Goal: Information Seeking & Learning: Check status

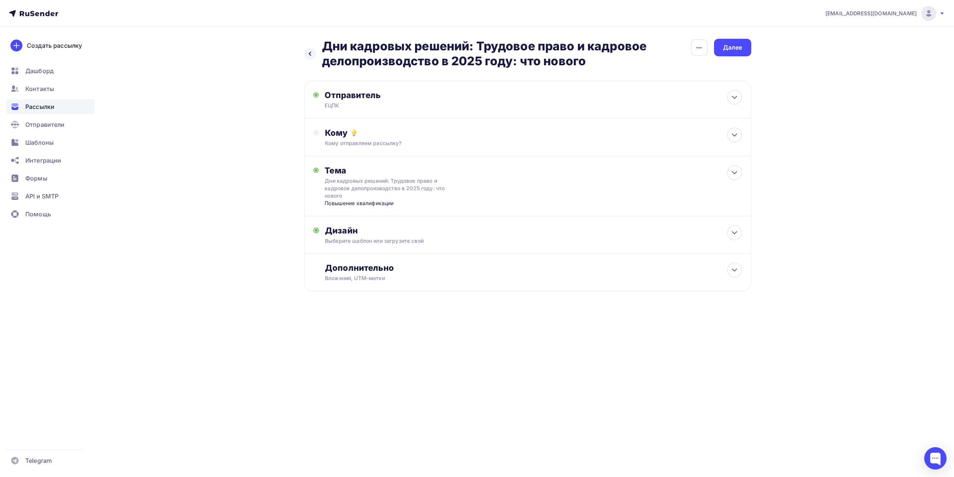
click at [53, 110] on span "Рассылки" at bounding box center [39, 106] width 29 height 9
click at [311, 56] on icon at bounding box center [310, 54] width 6 height 6
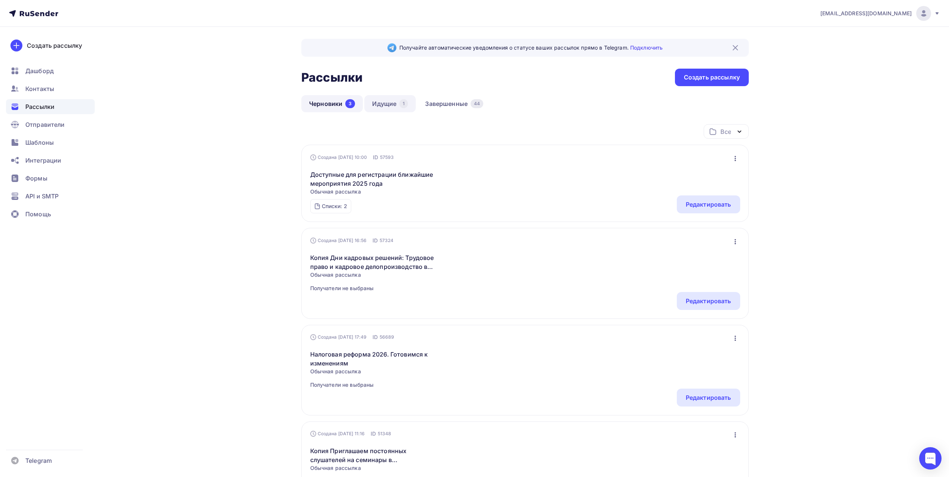
click at [394, 107] on link "Идущие 1" at bounding box center [389, 103] width 51 height 17
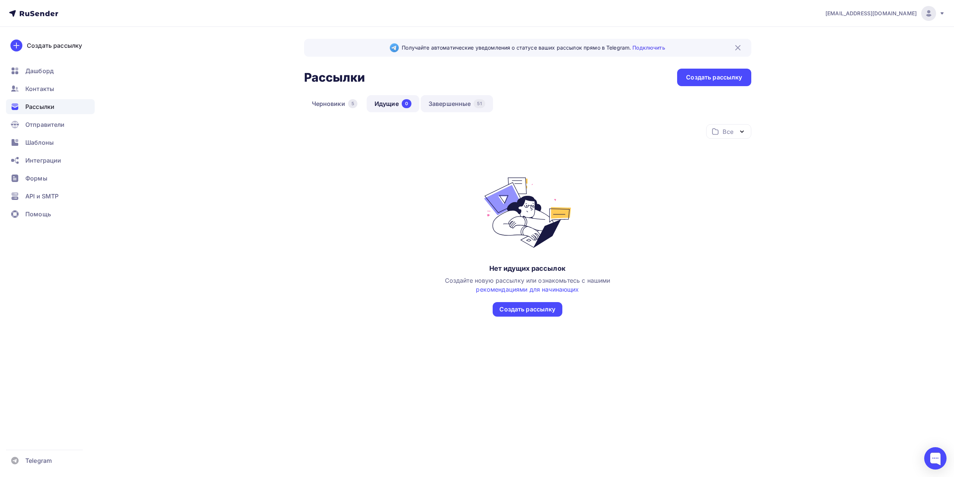
click at [438, 104] on link "Завершенные 51" at bounding box center [457, 103] width 72 height 17
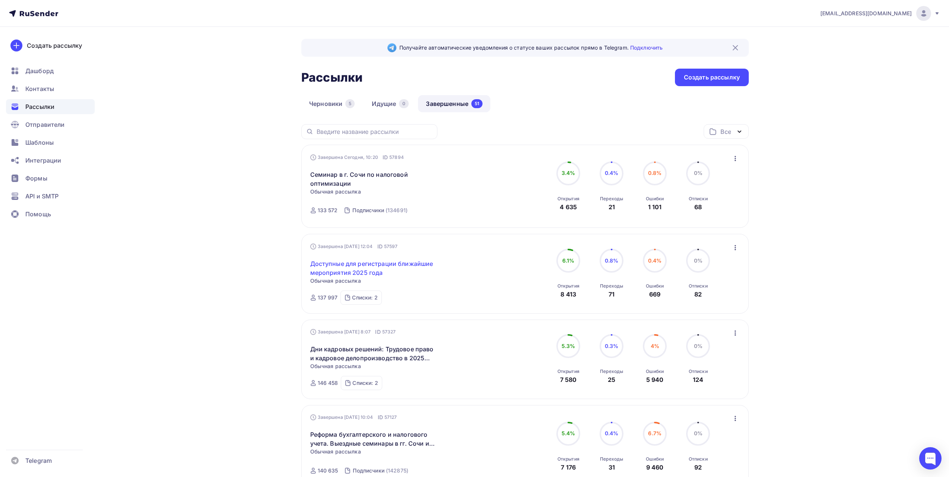
click at [421, 264] on link "Доступные для регистрации ближайшие мероприятия 2025 года" at bounding box center [374, 268] width 128 height 18
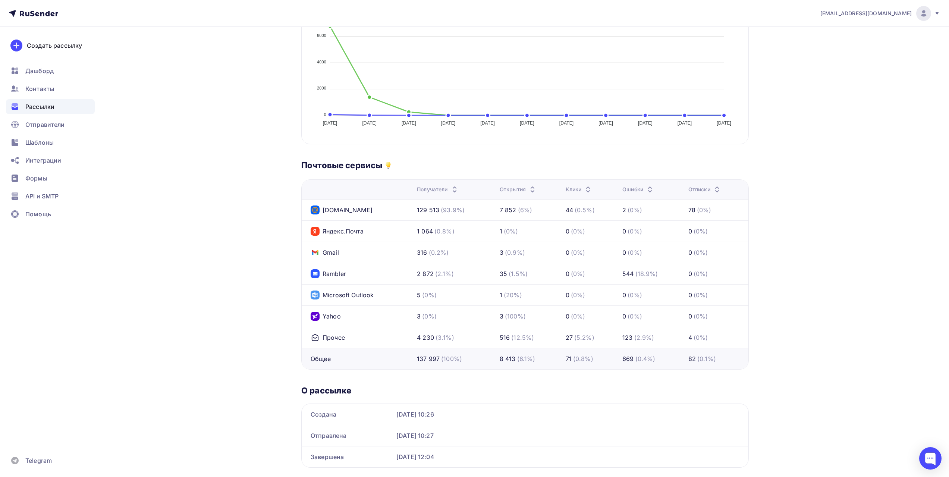
scroll to position [253, 0]
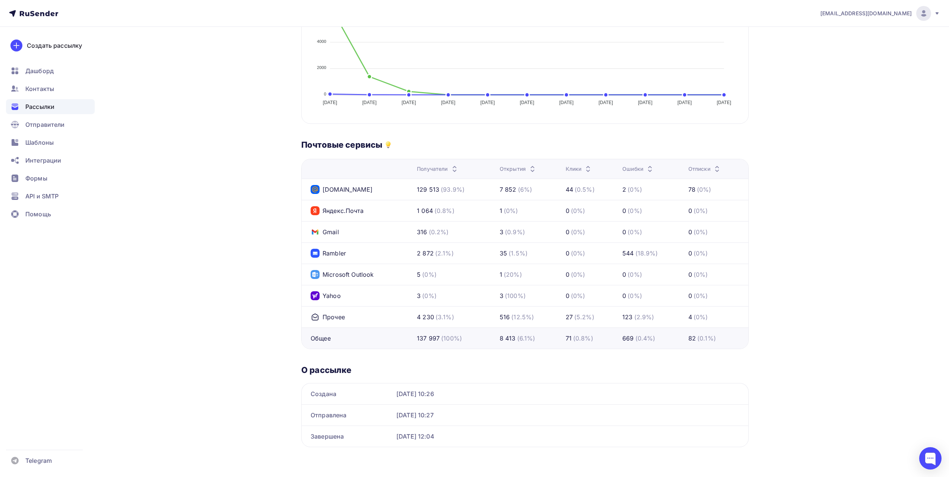
click at [843, 225] on div "[EMAIL_ADDRESS][DOMAIN_NAME] Аккаунт Тарифы Выйти Создать рассылку [GEOGRAPHIC_…" at bounding box center [474, 112] width 949 height 730
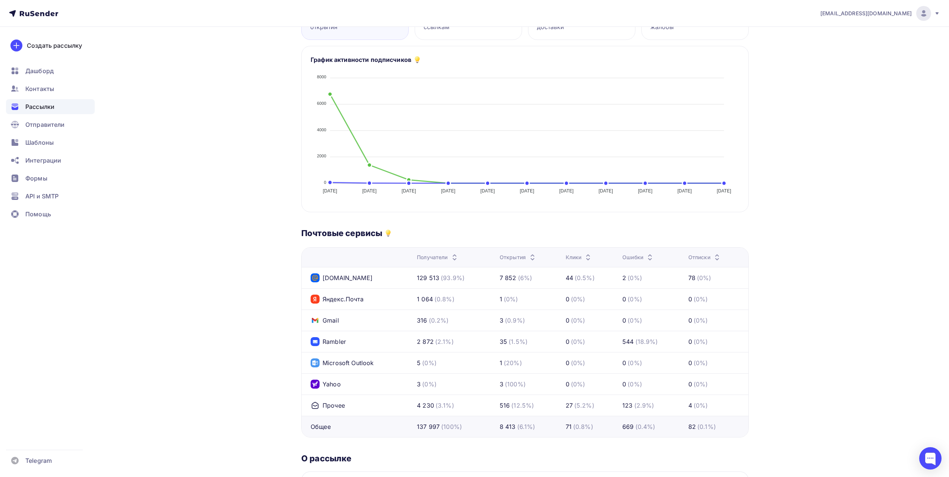
scroll to position [29, 0]
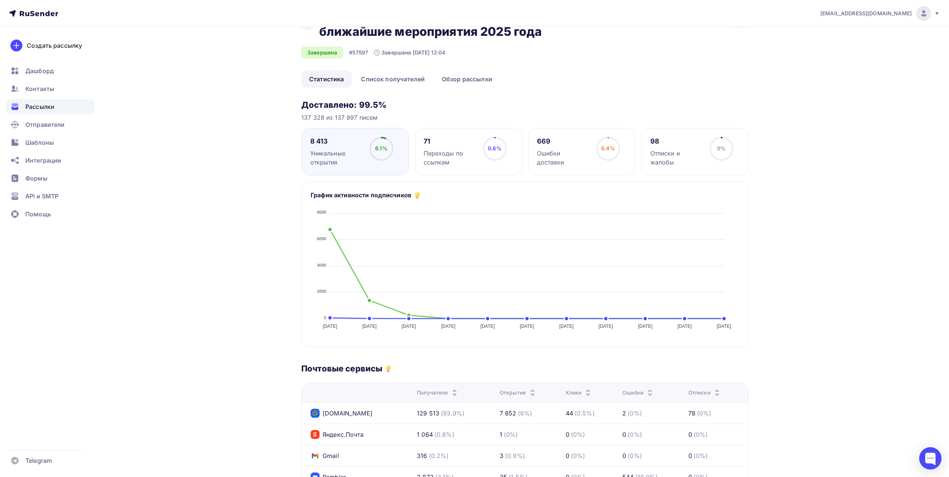
click at [542, 141] on div "669" at bounding box center [563, 141] width 53 height 9
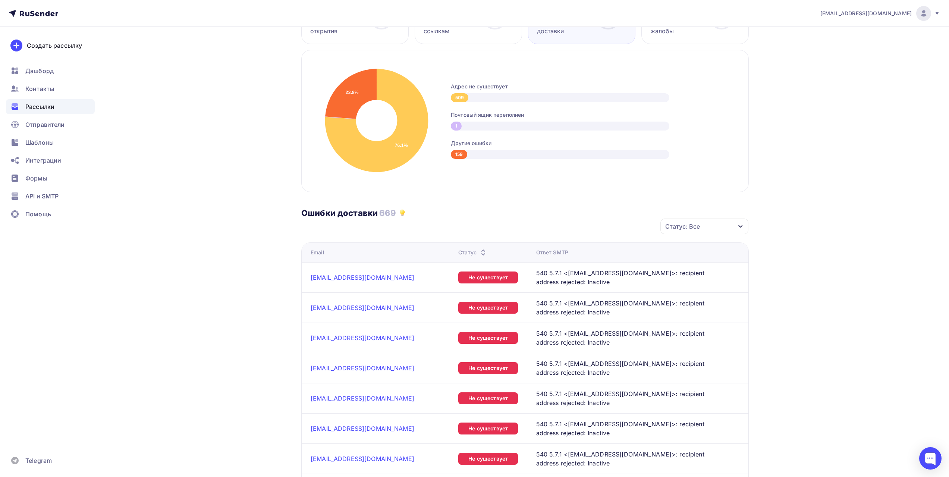
scroll to position [0, 0]
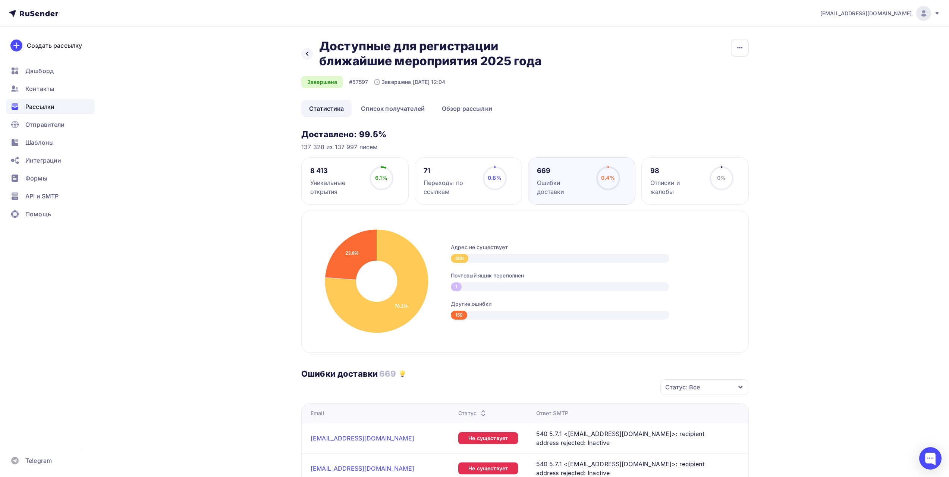
click at [306, 54] on icon at bounding box center [307, 54] width 6 height 6
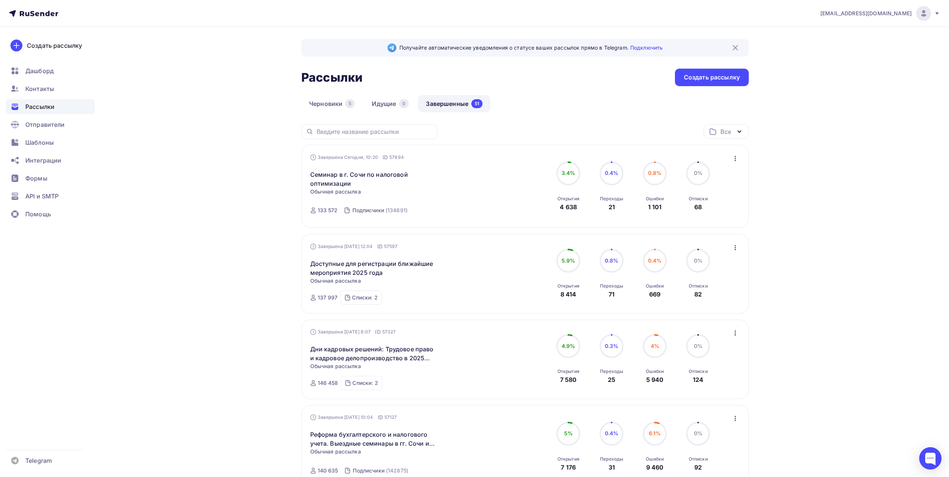
click at [558, 74] on div "Рассылки Рассылки Создать рассылку" at bounding box center [524, 78] width 447 height 18
click at [523, 73] on div "Рассылки Рассылки Создать рассылку" at bounding box center [524, 78] width 447 height 18
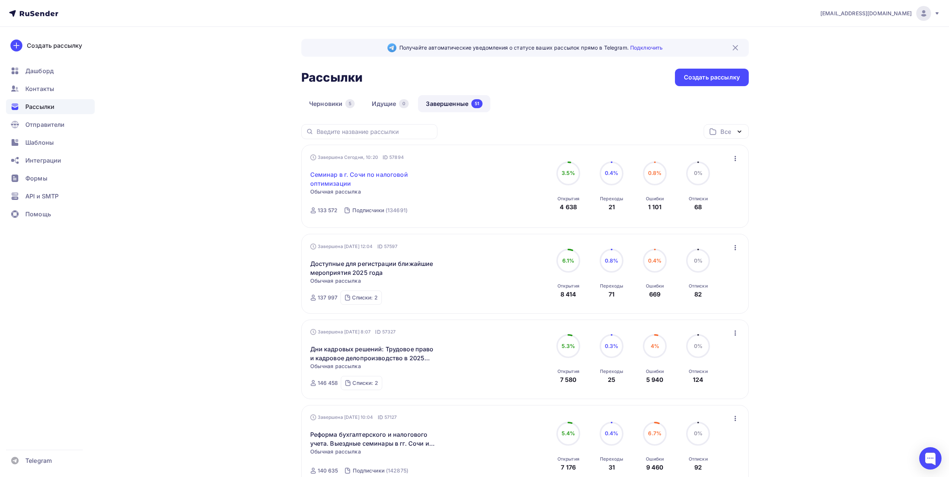
click at [382, 174] on link "Семинар в г. Сочи по налоговой оптимизации" at bounding box center [374, 179] width 128 height 18
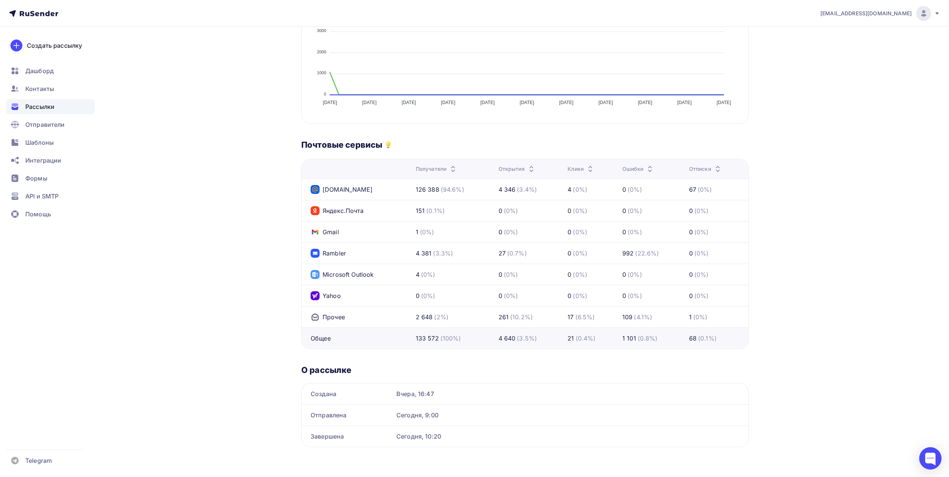
scroll to position [253, 0]
click at [196, 340] on div "Назад Семинар в г. Сочи по налоговой оптимизации Семинар в г. Сочи по налоговой…" at bounding box center [474, 125] width 611 height 703
click at [195, 338] on div "Назад Семинар в г. Сочи по налоговой оптимизации Семинар в г. Сочи по налоговой…" at bounding box center [474, 125] width 611 height 703
click at [201, 313] on div "Назад Семинар в г. Сочи по налоговой оптимизации Семинар в г. Сочи по налоговой…" at bounding box center [474, 125] width 611 height 703
click at [193, 318] on div "Назад Семинар в г. Сочи по налоговой оптимизации Семинар в г. Сочи по налоговой…" at bounding box center [474, 125] width 611 height 703
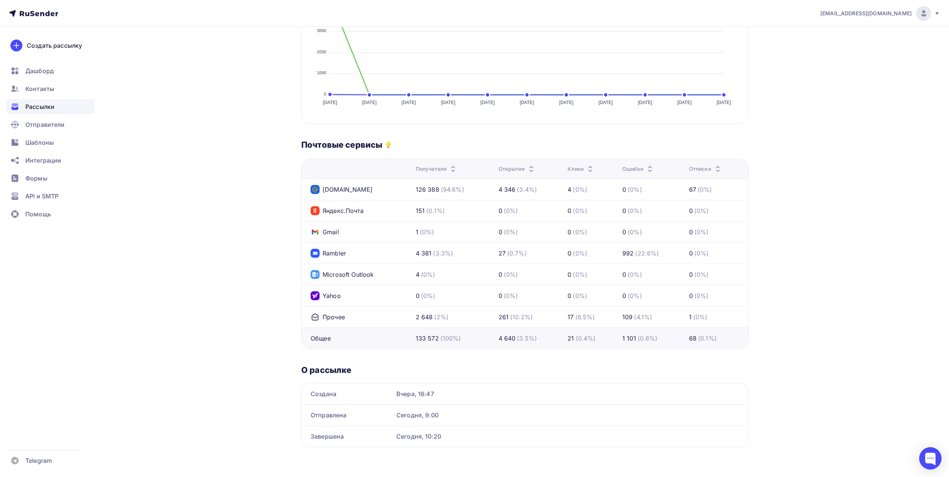
click at [254, 252] on div "Назад Семинар в г. Сочи по налоговой оптимизации Семинар в г. Сочи по налоговой…" at bounding box center [474, 125] width 611 height 703
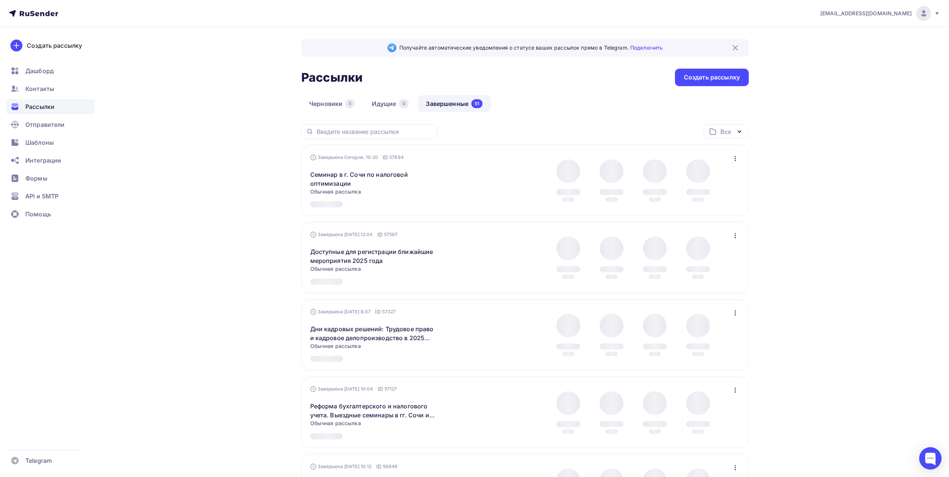
click at [48, 110] on span "Рассылки" at bounding box center [39, 106] width 29 height 9
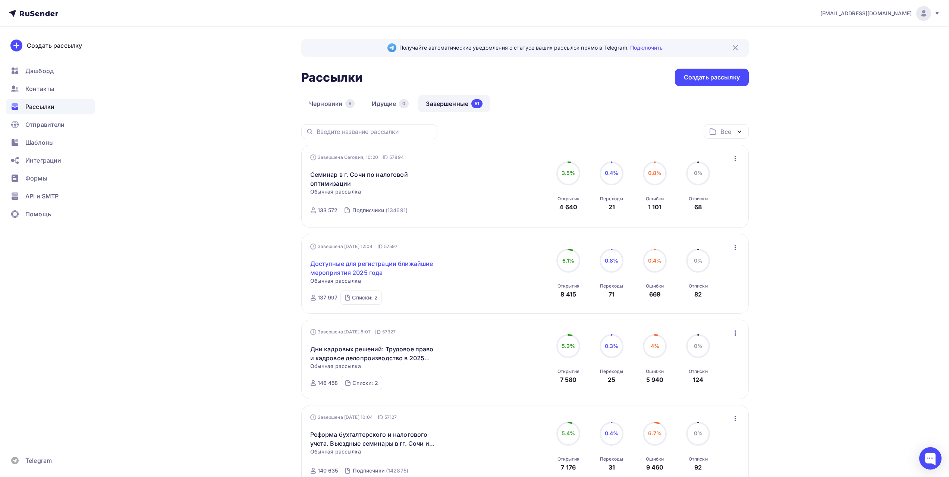
click at [419, 263] on link "Доступные для регистрации ближайшие мероприятия 2025 года" at bounding box center [374, 268] width 128 height 18
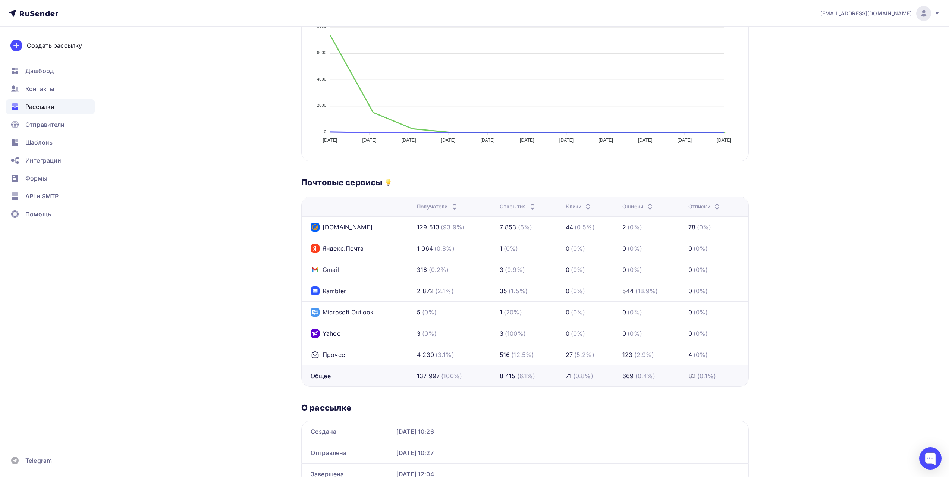
scroll to position [224, 0]
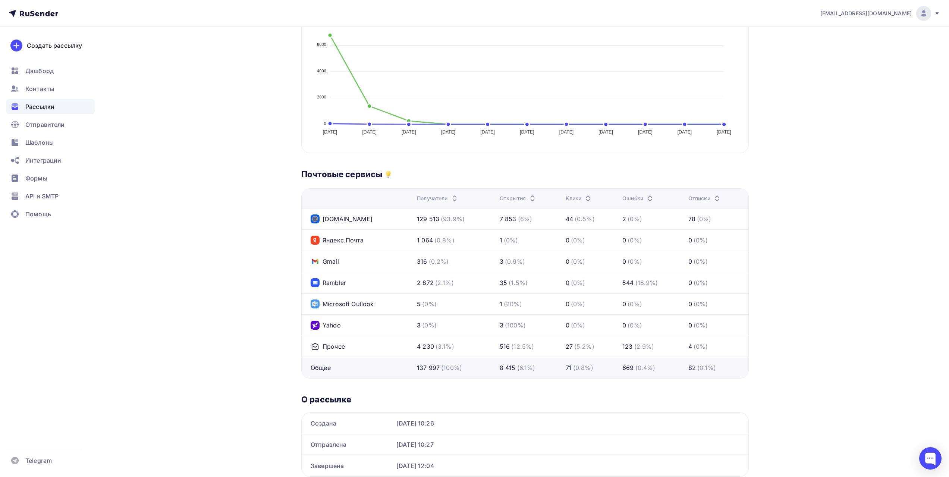
click at [262, 314] on div "Назад Доступные для регистрации ближайшие мероприятия 2025 года Доступные для р…" at bounding box center [474, 154] width 611 height 703
click at [505, 412] on div "О рассылке Создана [DATE] 10:26 Отправлена [DATE] 10:27 Завершена [DATE] 12:04" at bounding box center [524, 435] width 447 height 82
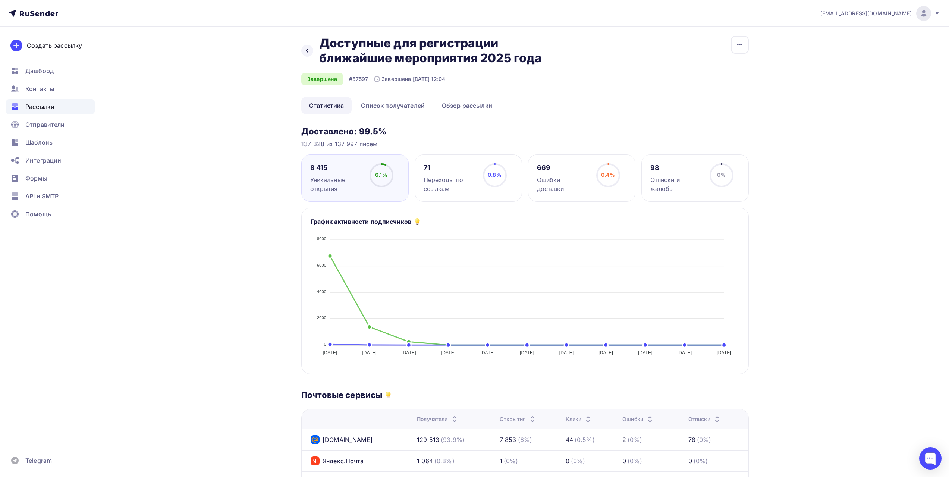
scroll to position [0, 0]
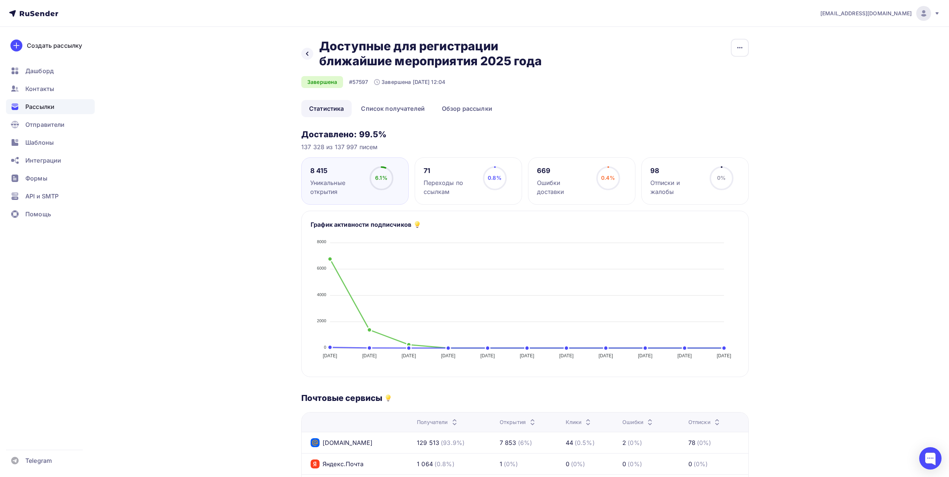
click at [154, 102] on div "[EMAIL_ADDRESS][DOMAIN_NAME] Аккаунт Тарифы Выйти Создать рассылку [GEOGRAPHIC_…" at bounding box center [474, 365] width 949 height 730
click at [52, 103] on span "Рассылки" at bounding box center [39, 106] width 29 height 9
